Goal: Task Accomplishment & Management: Use online tool/utility

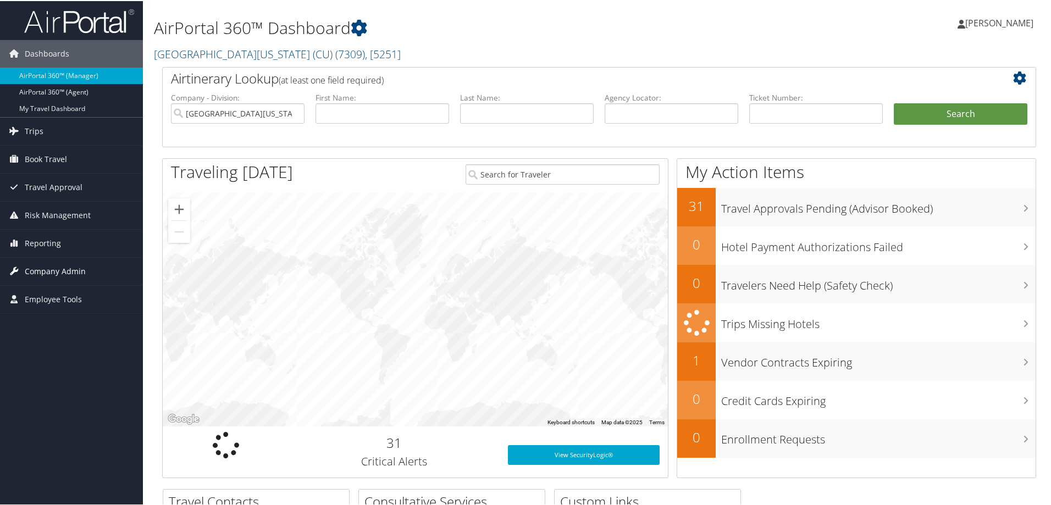
click at [36, 270] on span "Company Admin" at bounding box center [55, 270] width 61 height 27
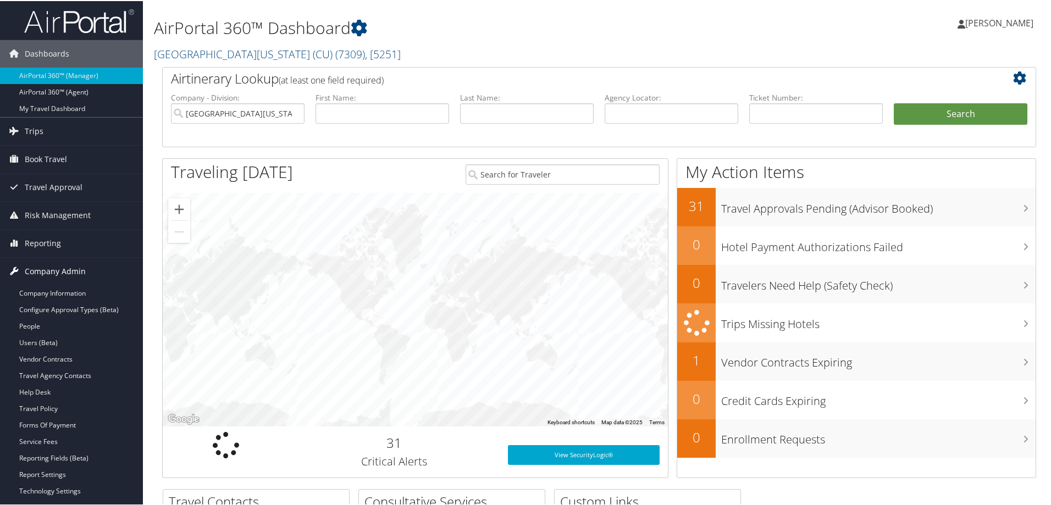
click at [48, 273] on span "Company Admin" at bounding box center [55, 270] width 61 height 27
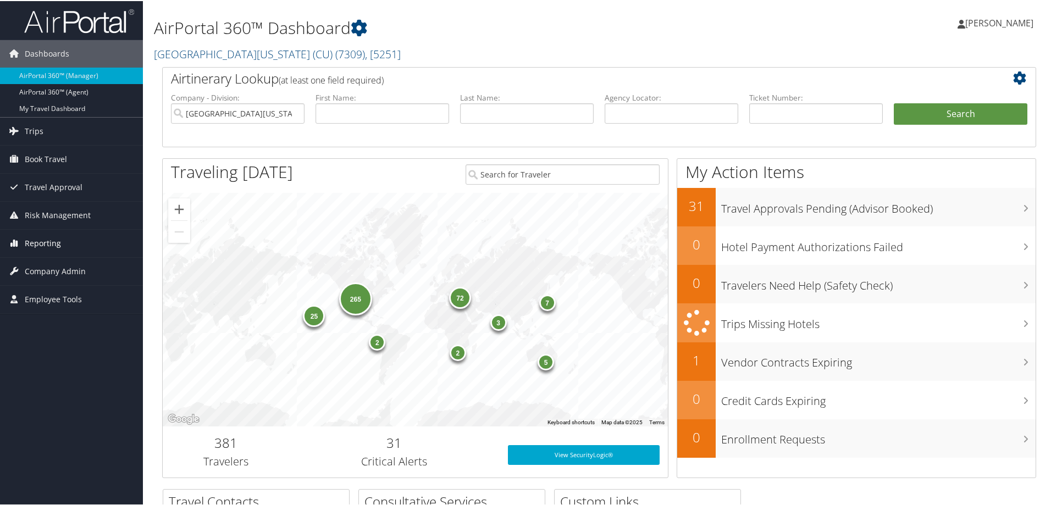
click at [41, 242] on span "Reporting" at bounding box center [43, 242] width 36 height 27
click at [74, 265] on link "Unused Tickets" at bounding box center [71, 264] width 143 height 16
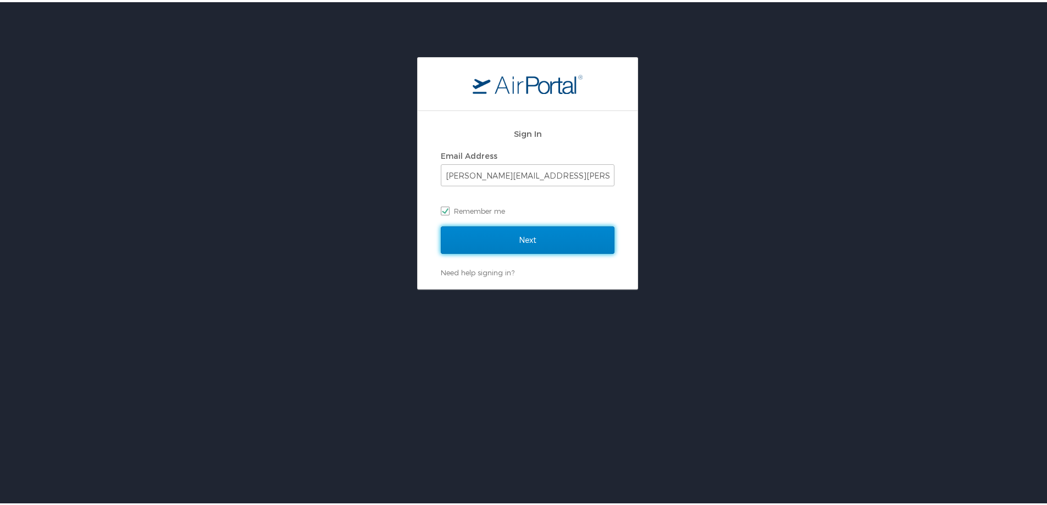
click at [556, 235] on input "Next" at bounding box center [528, 237] width 174 height 27
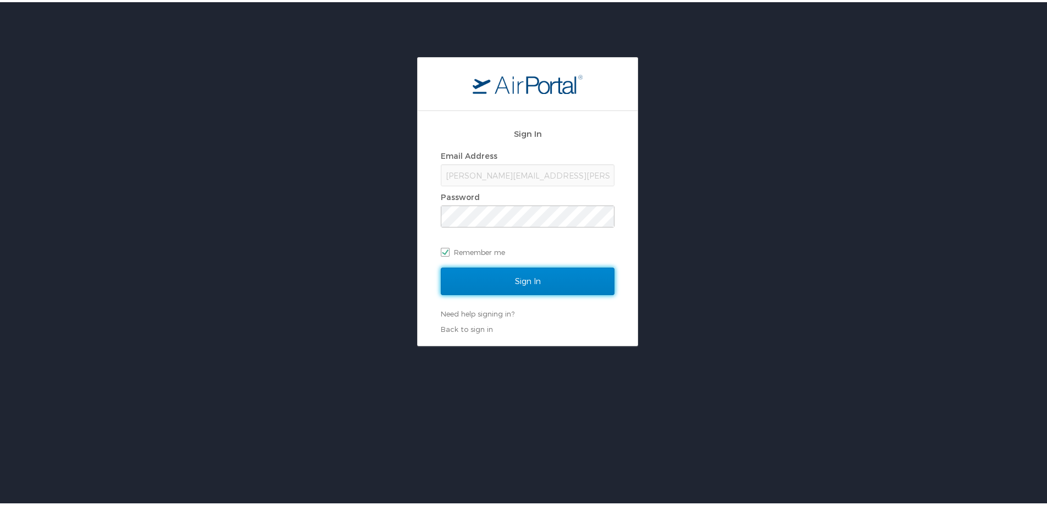
click at [537, 270] on input "Sign In" at bounding box center [528, 278] width 174 height 27
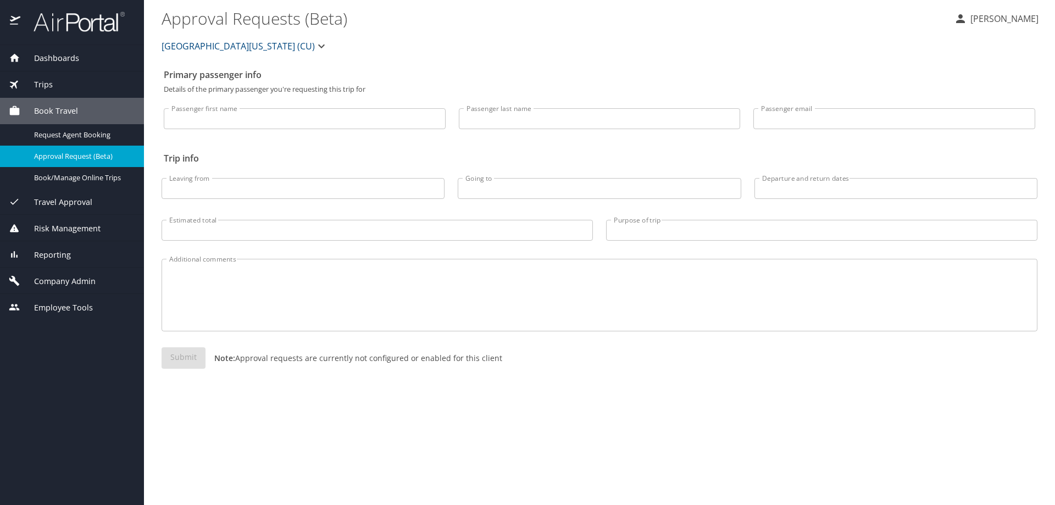
click at [54, 254] on span "Reporting" at bounding box center [45, 255] width 51 height 12
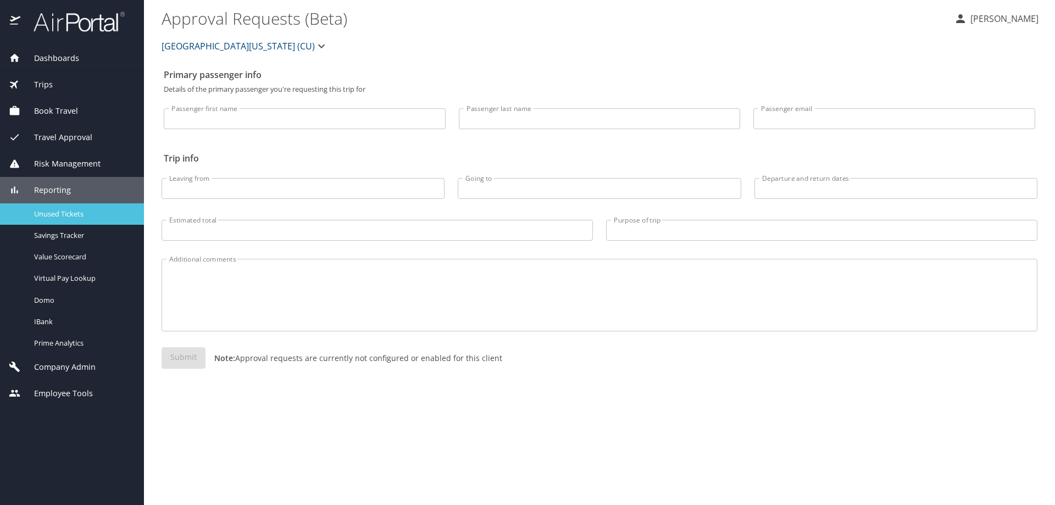
click at [47, 212] on span "Unused Tickets" at bounding box center [82, 214] width 97 height 10
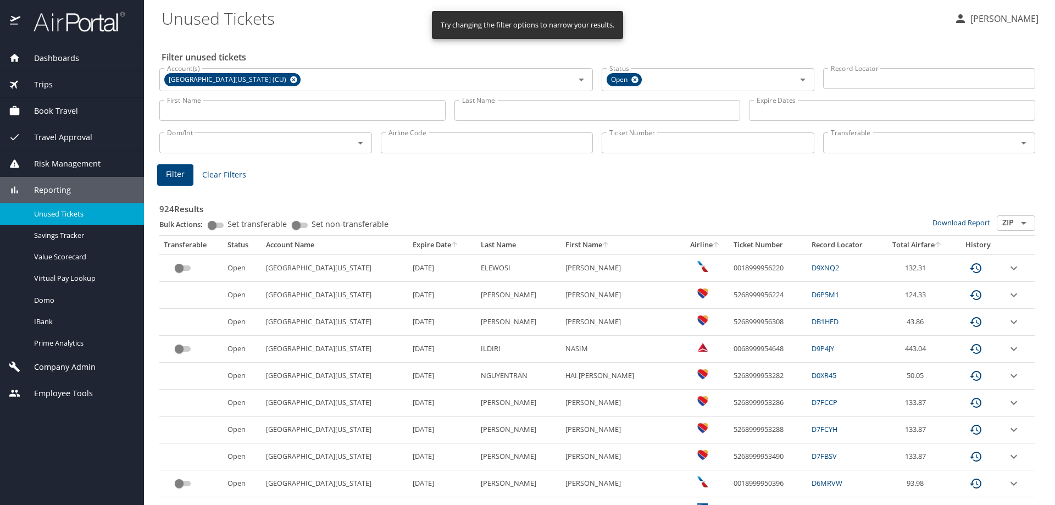
click at [384, 171] on div "Filter Clear Filters" at bounding box center [597, 174] width 881 height 21
